Goal: Task Accomplishment & Management: Manage account settings

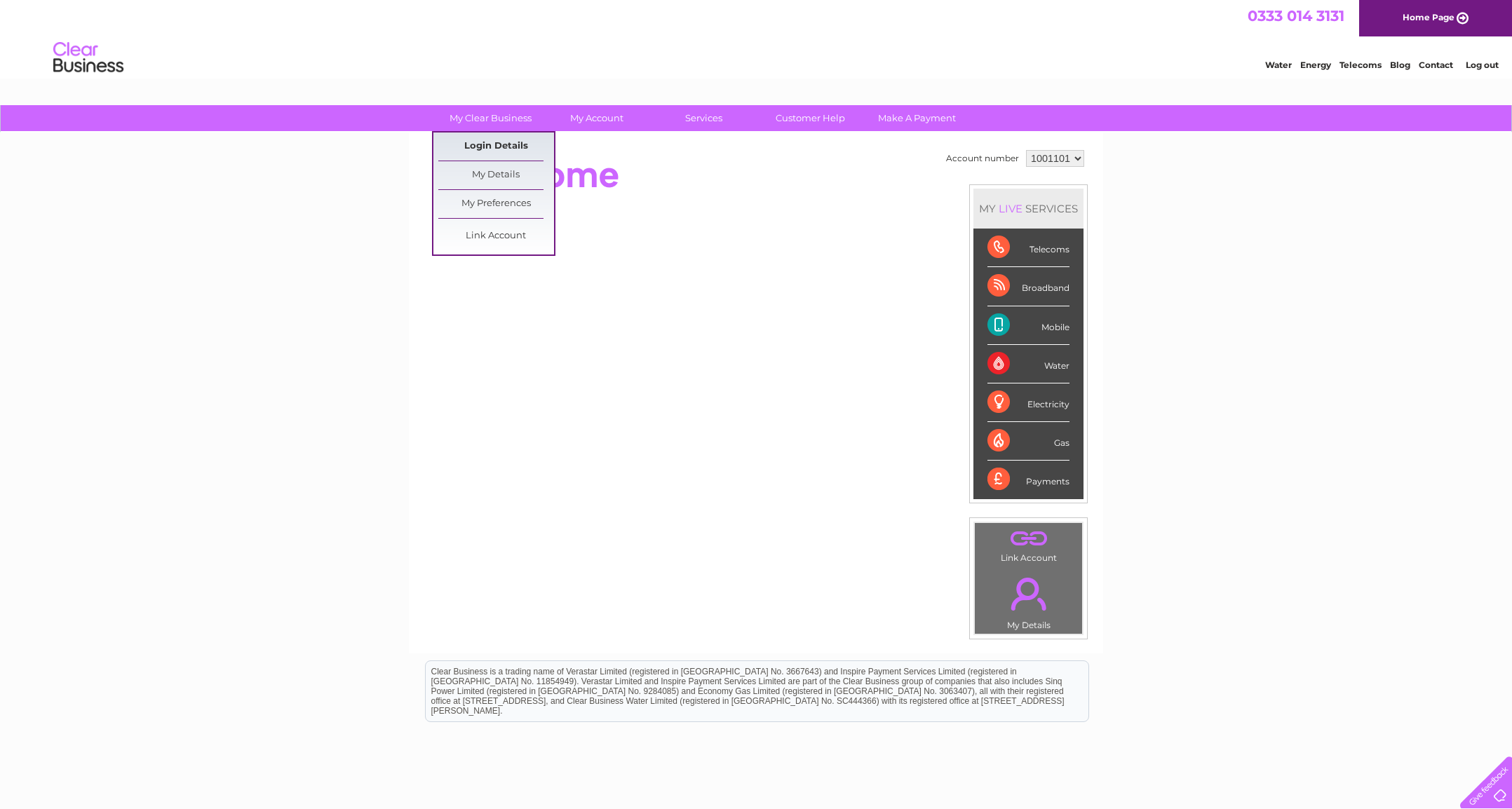
click at [493, 145] on link "Login Details" at bounding box center [496, 147] width 116 height 28
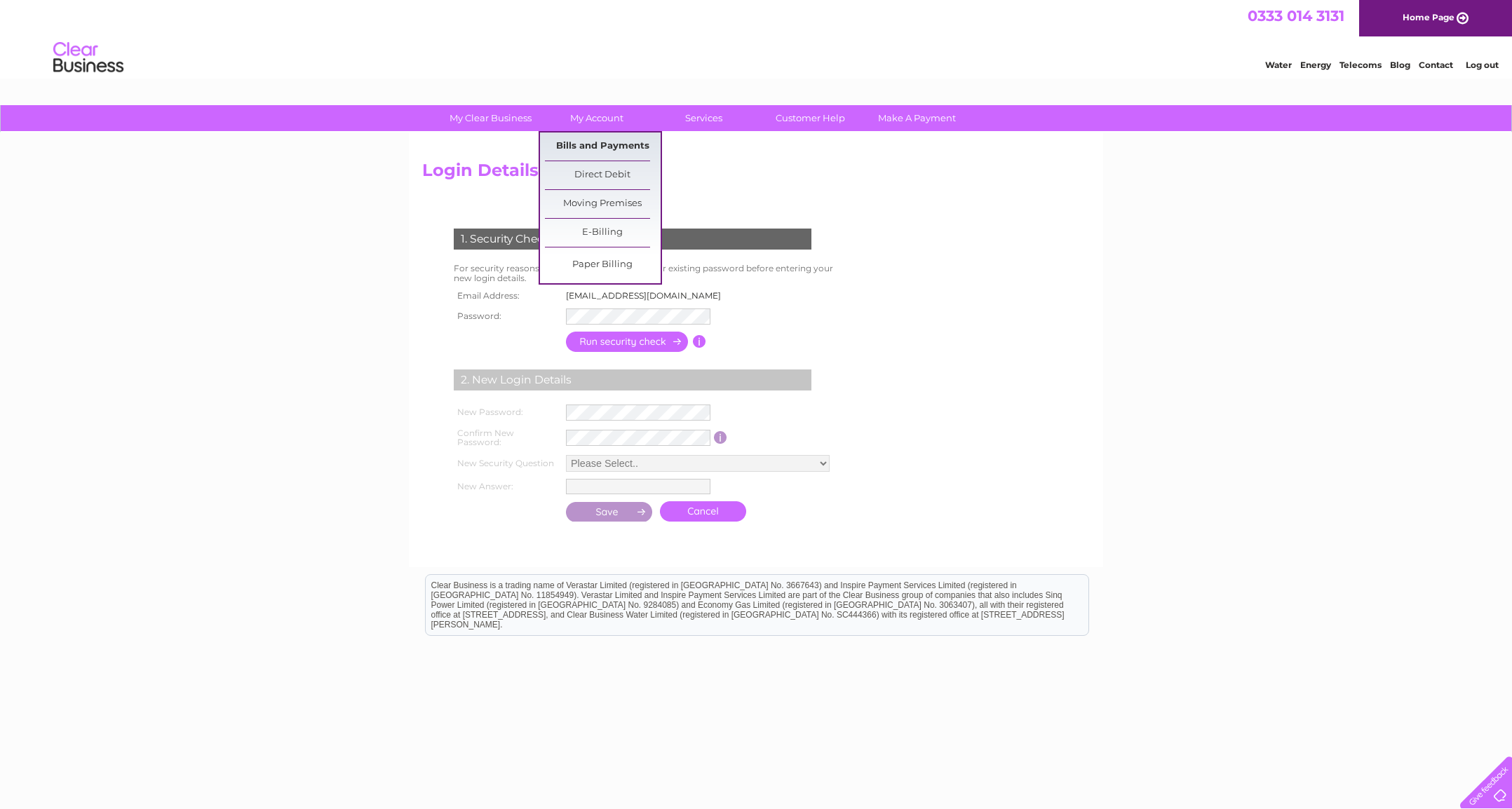
click at [590, 149] on link "Bills and Payments" at bounding box center [602, 147] width 116 height 28
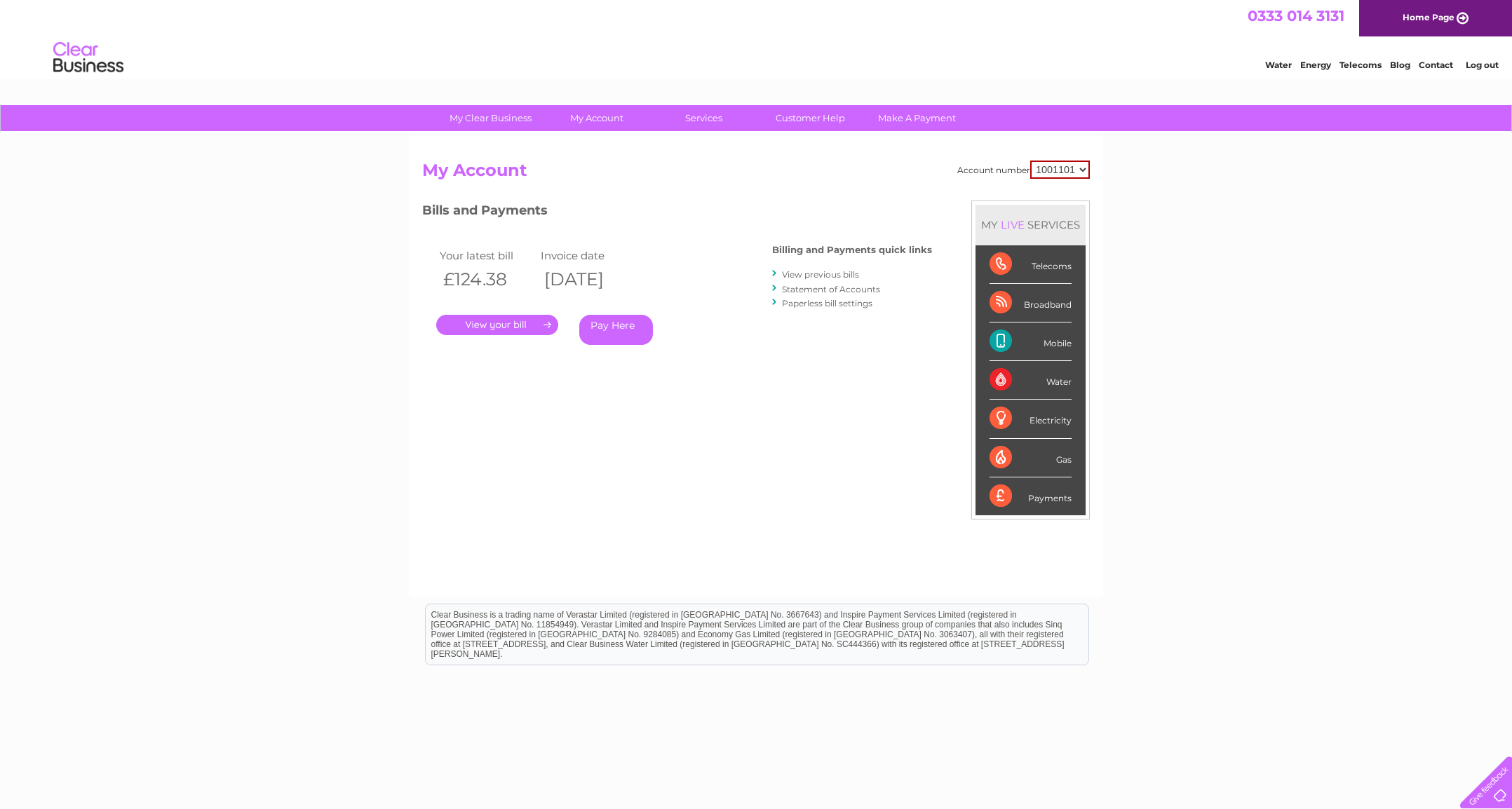
click at [733, 439] on div "Account number 1001101 My Account MY LIVE SERVICES Telecoms Broadband Mobile Wa…" at bounding box center [756, 372] width 668 height 422
click at [825, 273] on link "View previous bills" at bounding box center [820, 274] width 77 height 10
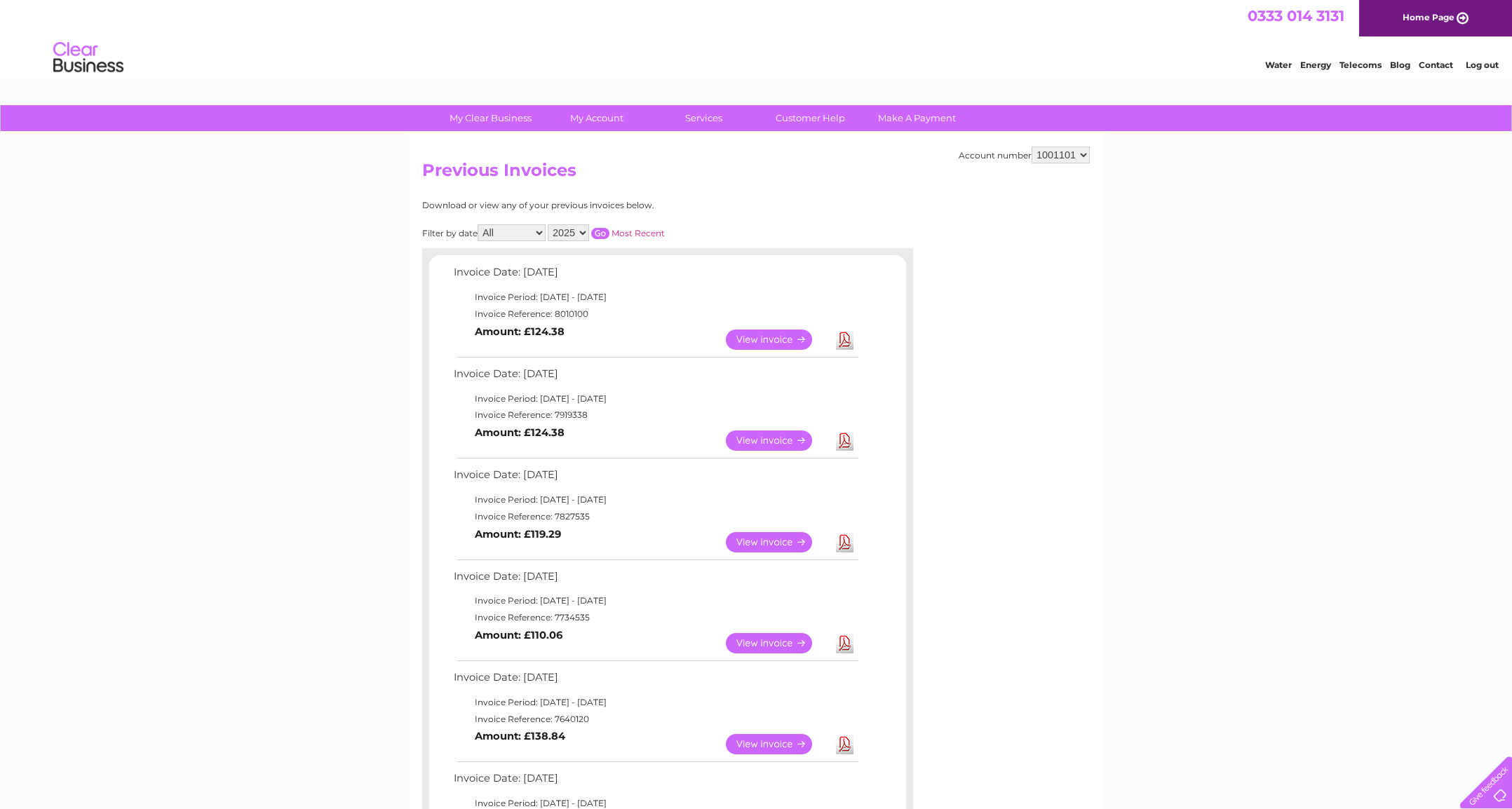
click at [925, 226] on div "Account number 1001101 Previous Invoices Download or view any of your previous …" at bounding box center [756, 636] width 694 height 1007
click at [1224, 253] on div "My Clear Business Login Details My Details My Preferences Link Account My Accou…" at bounding box center [756, 742] width 1512 height 1274
